Goal: Communication & Community: Answer question/provide support

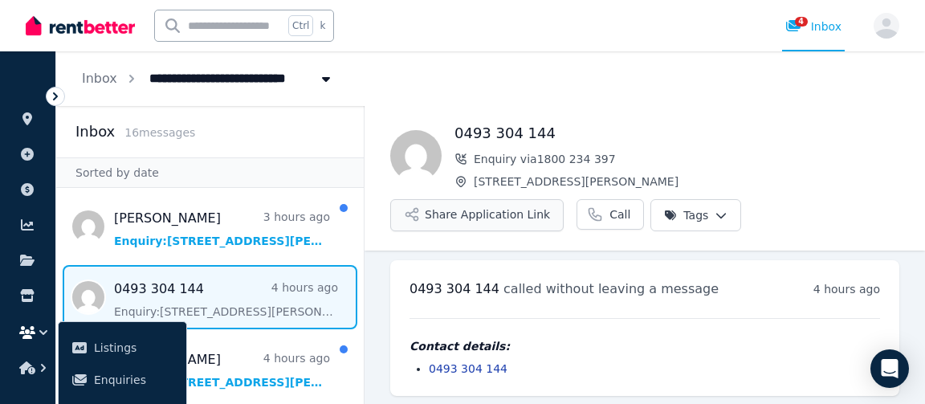
scroll to position [8, 0]
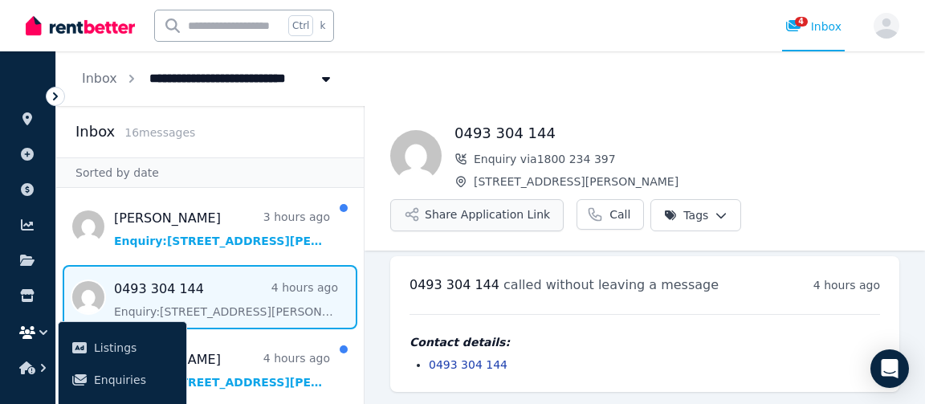
click at [478, 218] on button "Share Application Link" at bounding box center [476, 215] width 173 height 32
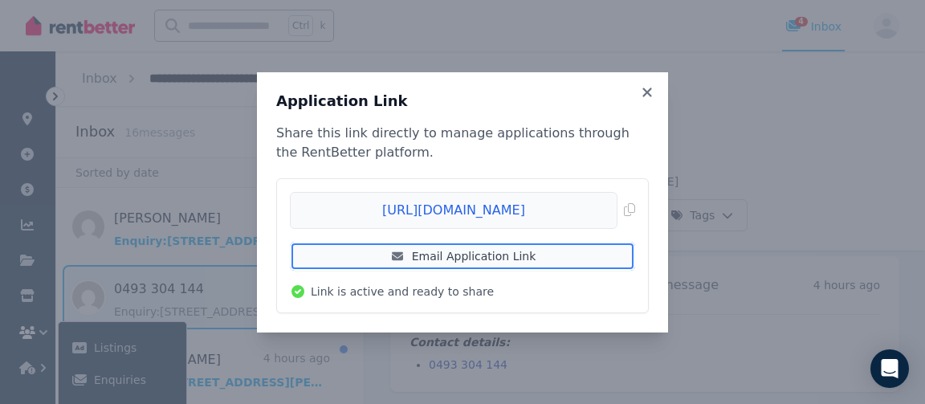
click at [471, 251] on link "Email Application Link" at bounding box center [462, 256] width 345 height 29
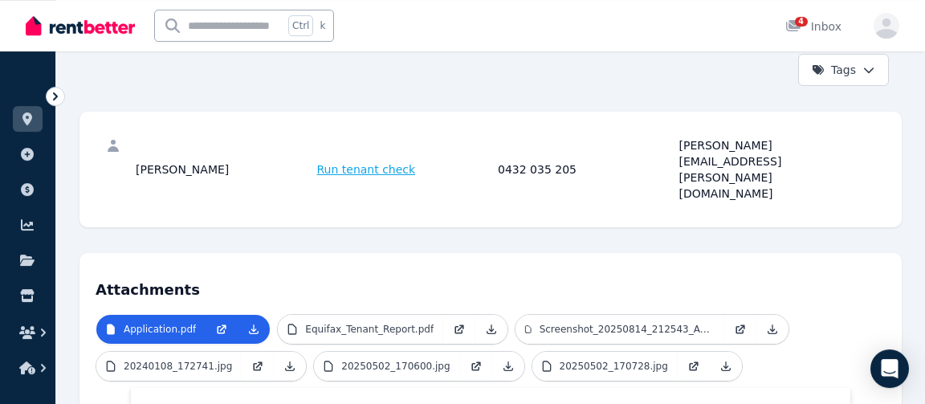
scroll to position [222, 0]
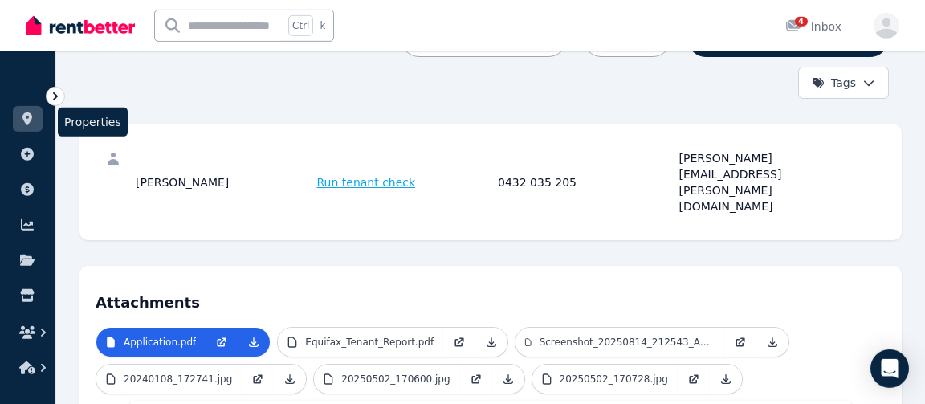
click at [25, 120] on icon at bounding box center [27, 118] width 10 height 13
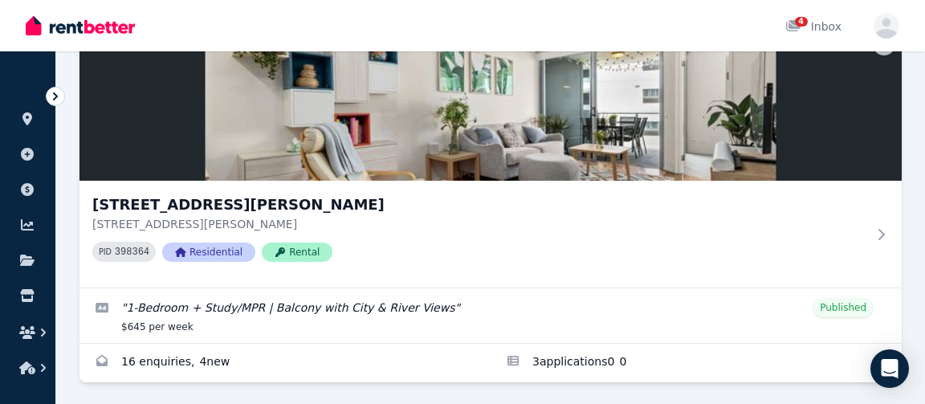
scroll to position [153, 0]
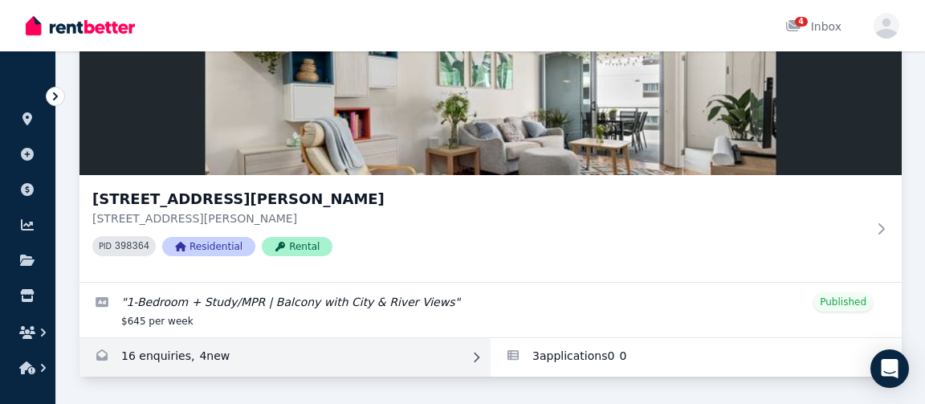
click at [187, 356] on link "Enquiries for 40904/50 Duncan St, West End" at bounding box center [285, 357] width 411 height 39
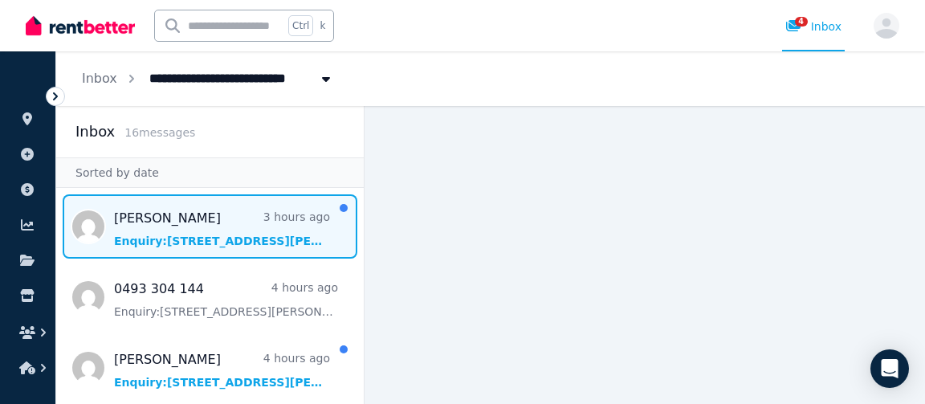
click at [279, 240] on span "Message list" at bounding box center [210, 226] width 308 height 64
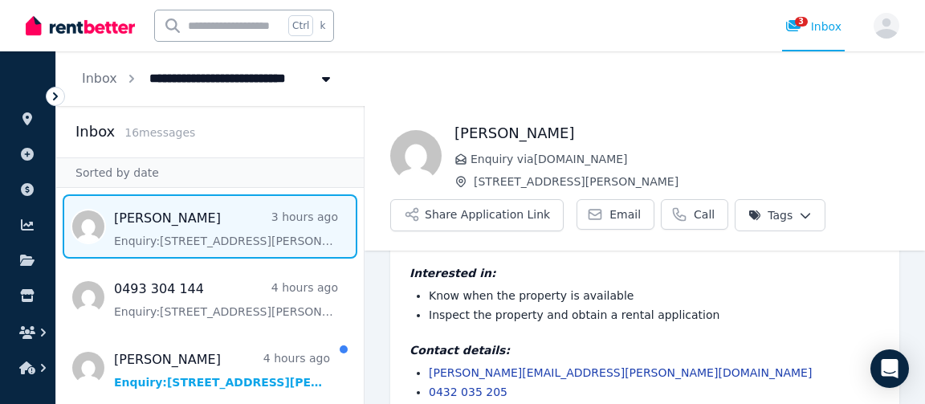
scroll to position [101, 0]
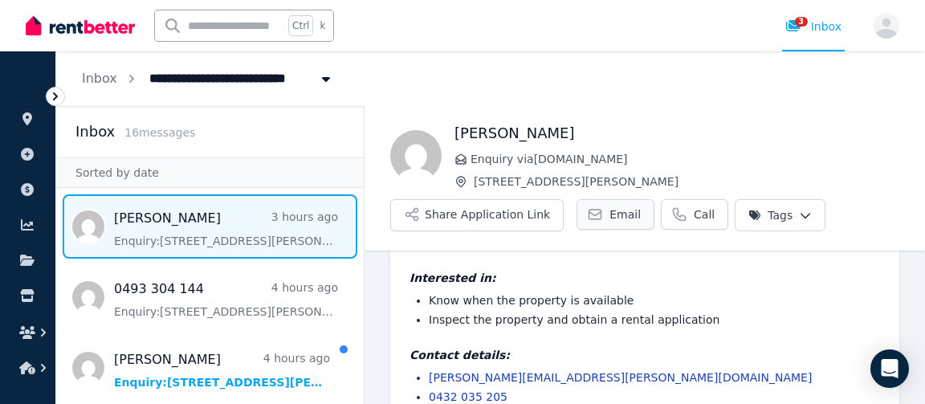
click at [610, 211] on span "Email" at bounding box center [625, 214] width 31 height 16
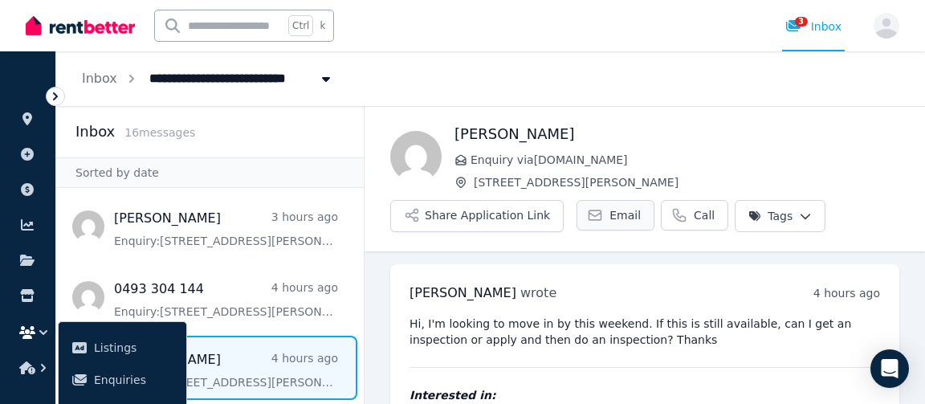
scroll to position [119, 0]
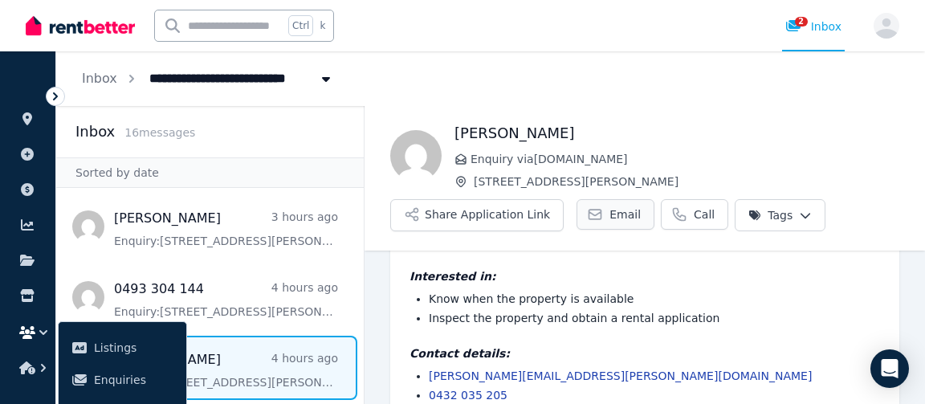
click at [610, 217] on span "Email" at bounding box center [625, 214] width 31 height 16
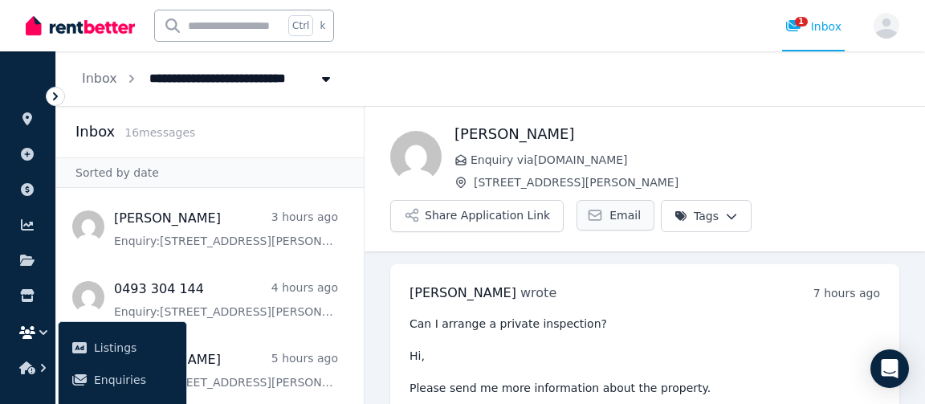
click at [610, 214] on span "Email" at bounding box center [625, 215] width 31 height 16
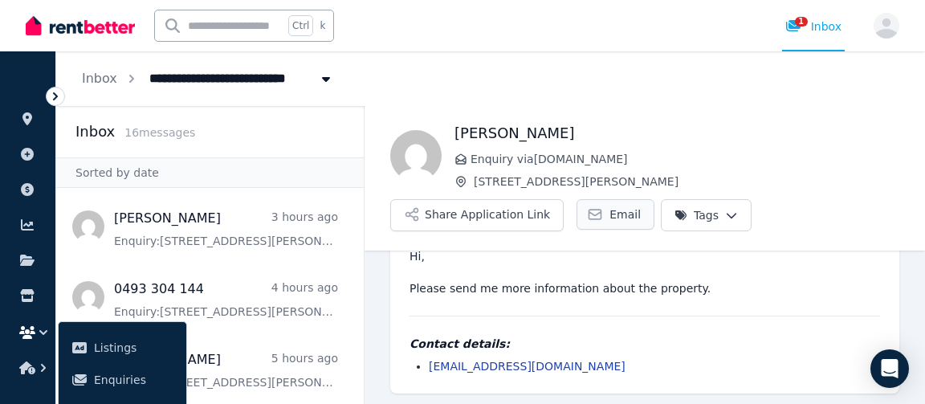
scroll to position [101, 0]
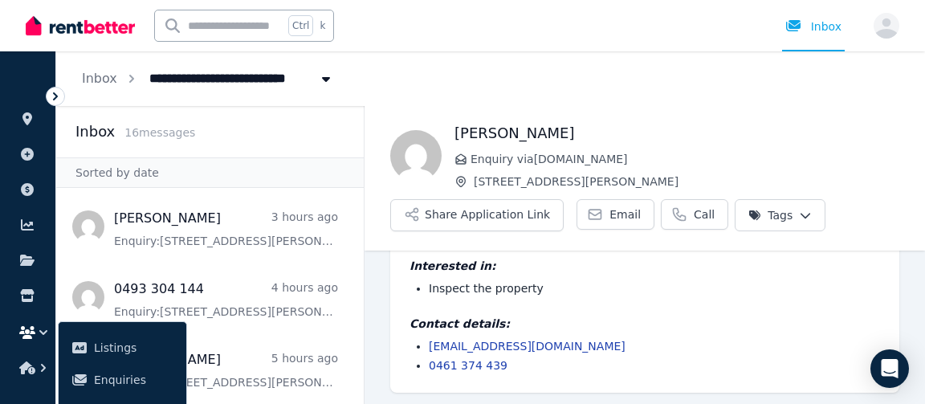
scroll to position [115, 0]
click at [610, 210] on span "Email" at bounding box center [625, 214] width 31 height 16
